Goal: Complete application form

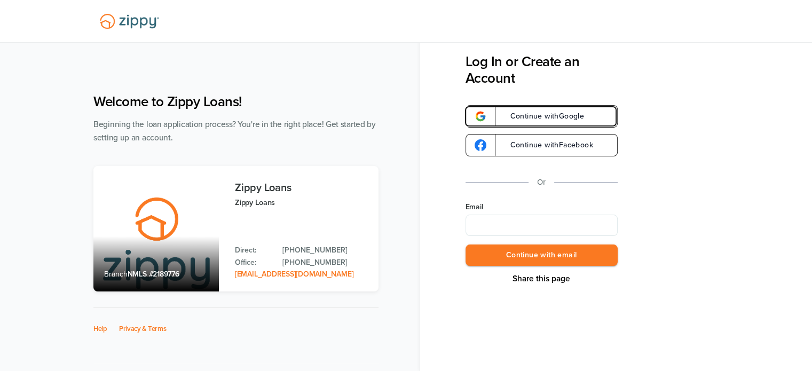
click at [524, 120] on span "Continue with Google" at bounding box center [542, 116] width 85 height 7
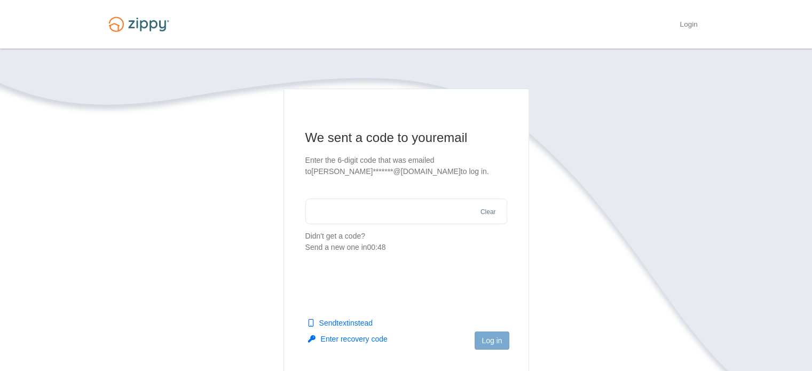
click at [524, 120] on main "We sent a code to your email Enter the 6-digit code that was emailed to [PERSON…" at bounding box center [406, 241] width 246 height 304
click at [366, 217] on input "text" at bounding box center [406, 212] width 202 height 26
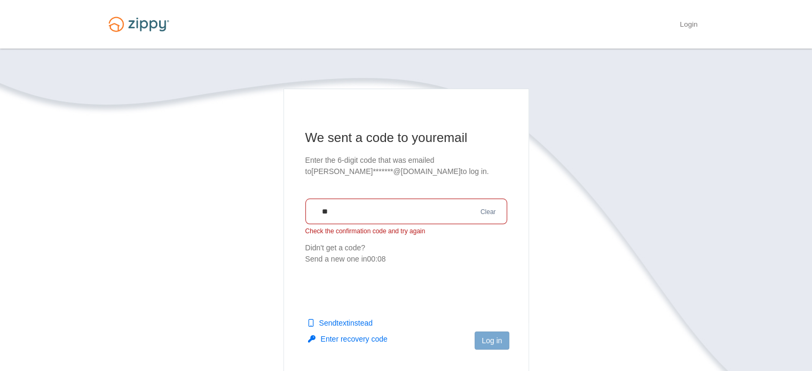
type input "*"
type input "******"
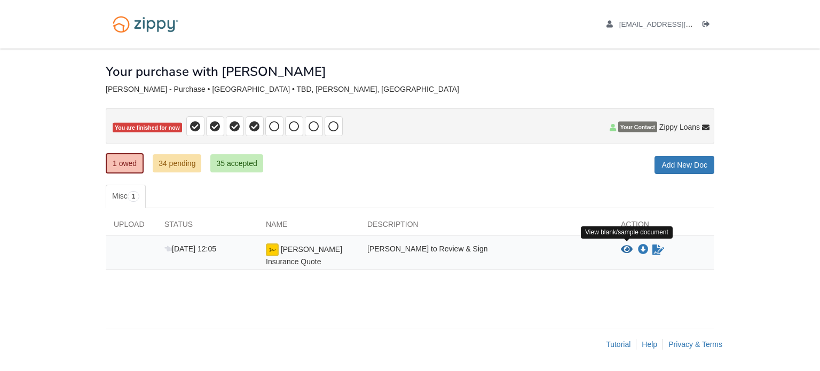
click at [623, 248] on icon "View Wrona Insurance Quote" at bounding box center [627, 249] width 12 height 11
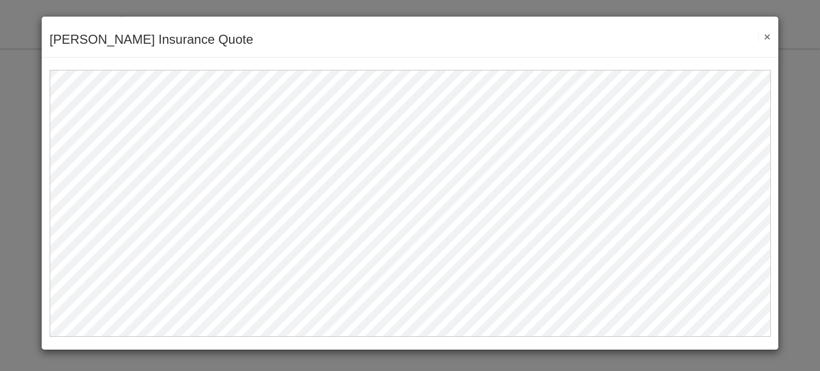
click at [765, 40] on button "×" at bounding box center [764, 36] width 12 height 11
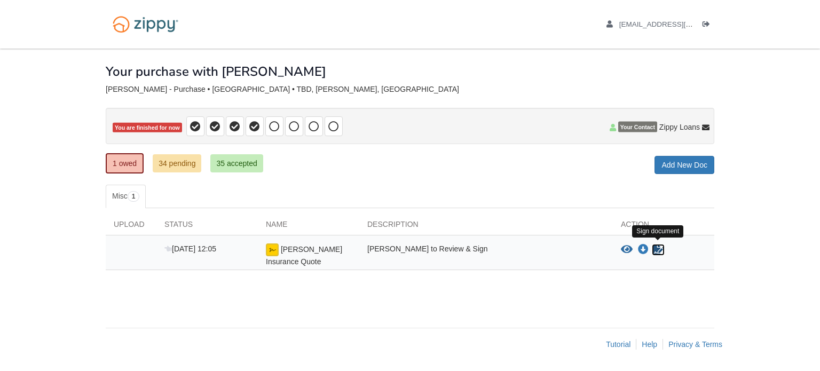
click at [660, 247] on icon "Sign Form" at bounding box center [658, 249] width 12 height 11
click at [521, 268] on div "Upload Status Name Description Action [DATE] 12:05 [PERSON_NAME] Insurance Quot…" at bounding box center [410, 244] width 608 height 73
